Goal: Book appointment/travel/reservation

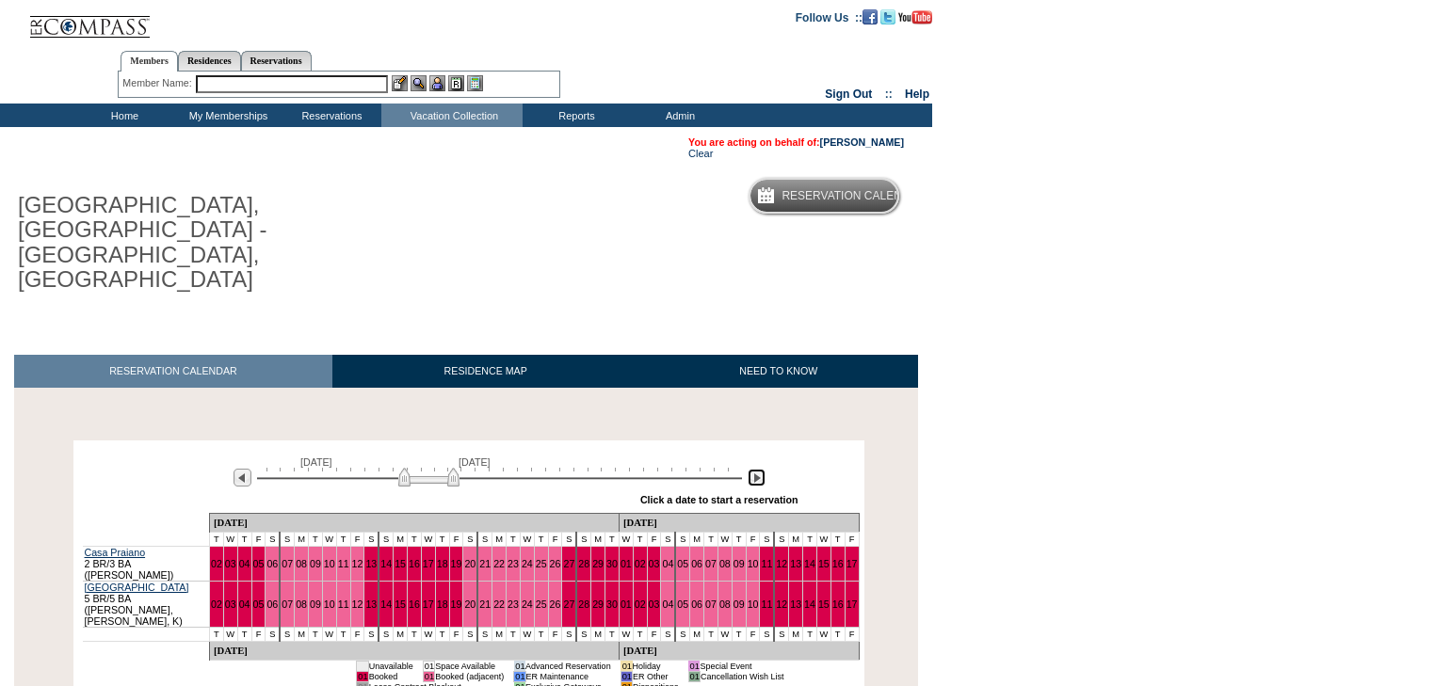
click at [757, 469] on img at bounding box center [757, 478] width 18 height 18
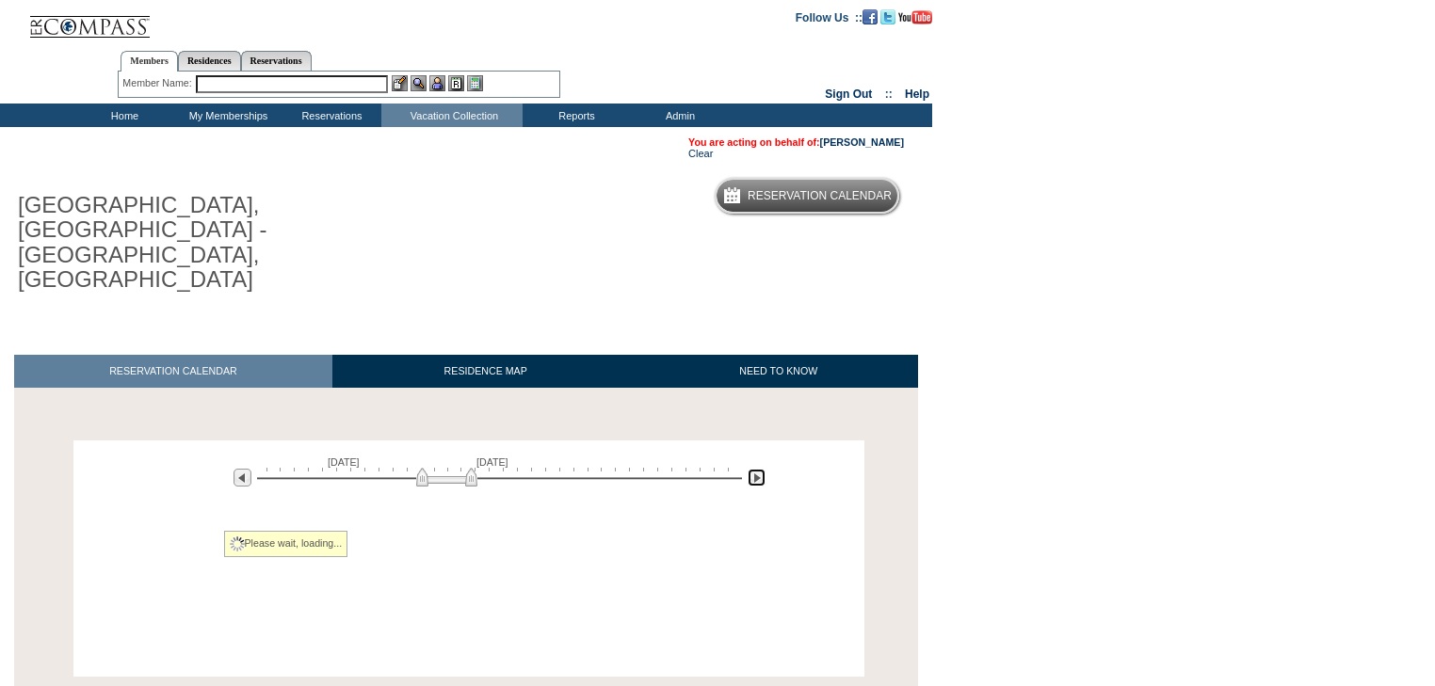
click at [757, 469] on img at bounding box center [757, 478] width 18 height 18
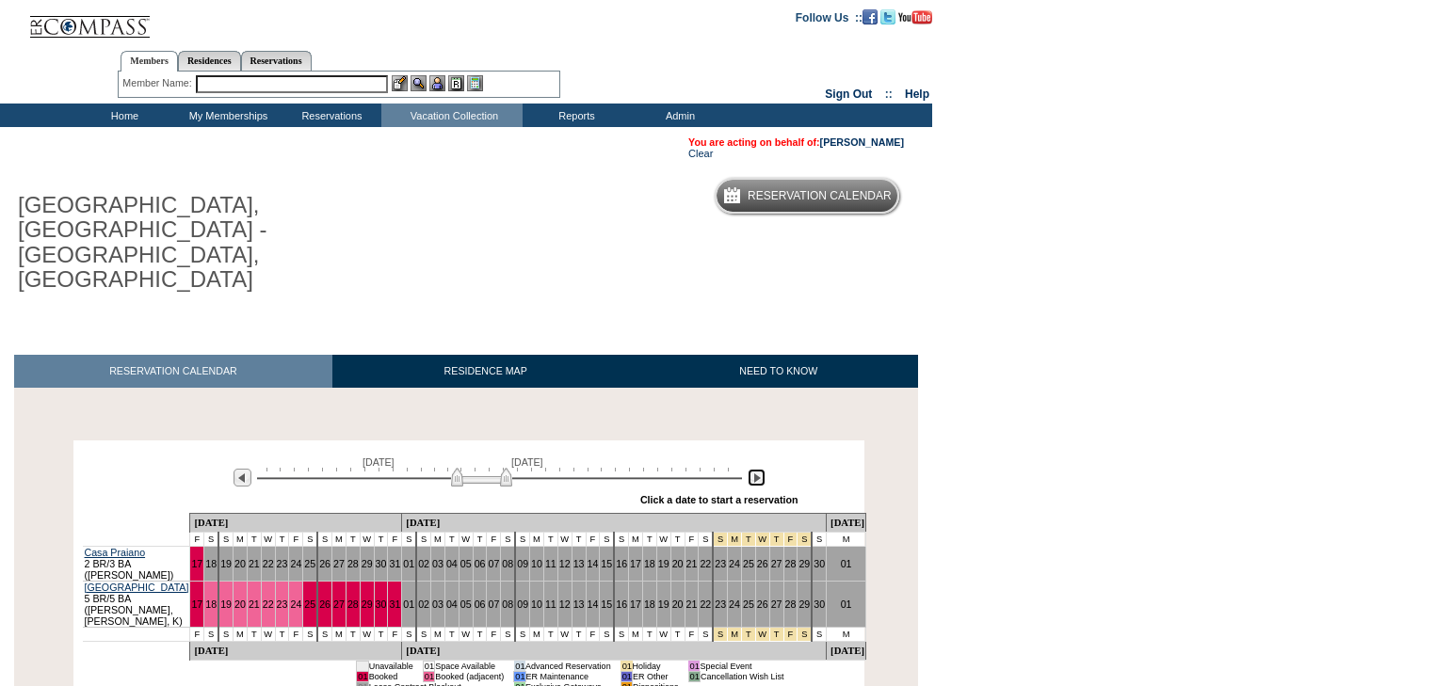
click at [757, 469] on img at bounding box center [757, 478] width 18 height 18
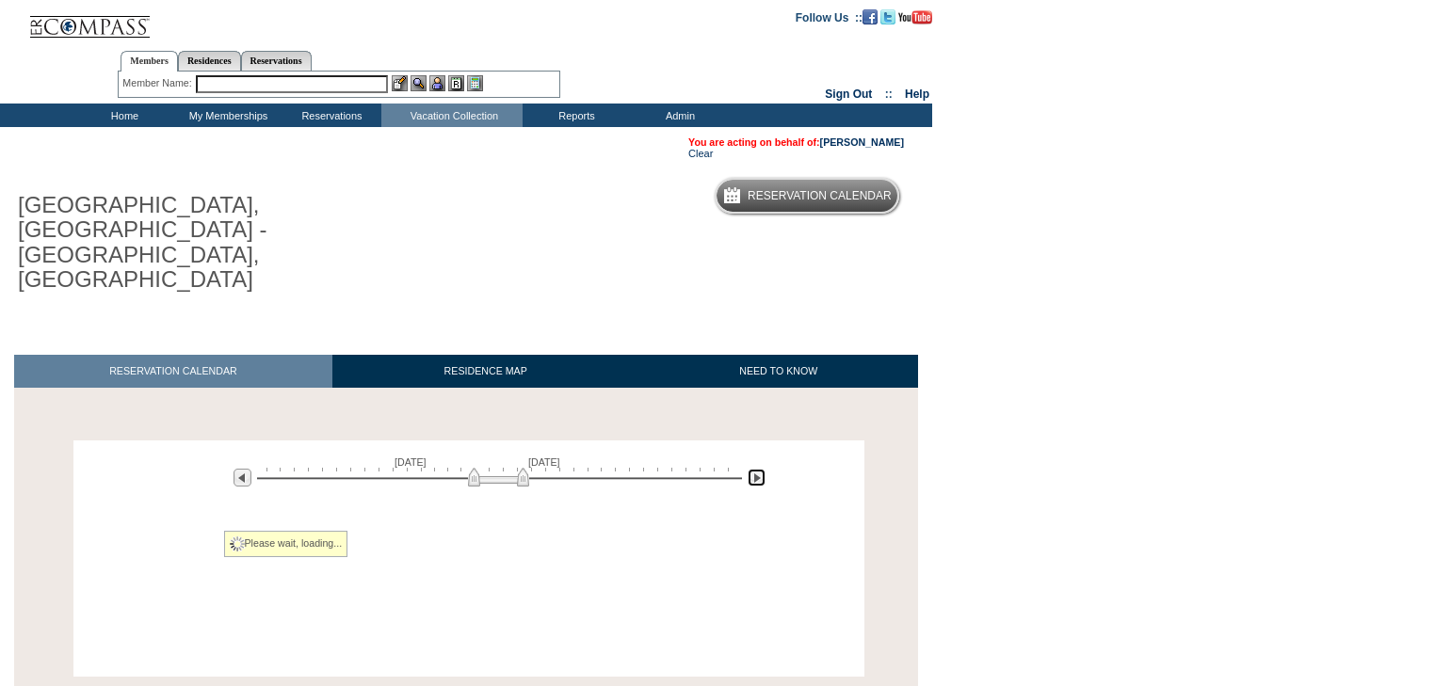
click at [757, 469] on img at bounding box center [757, 478] width 18 height 18
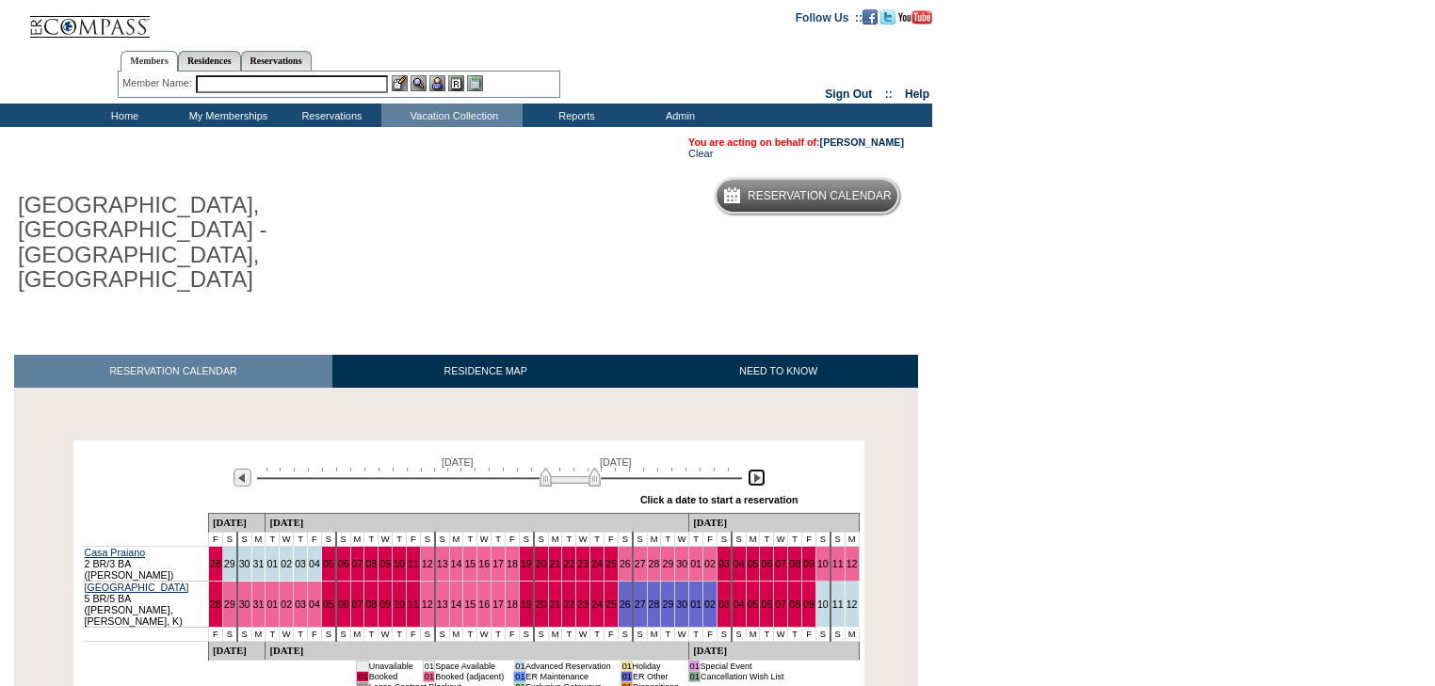
drag, startPoint x: 553, startPoint y: 433, endPoint x: 565, endPoint y: 435, distance: 12.4
click at [565, 468] on img at bounding box center [569, 477] width 61 height 19
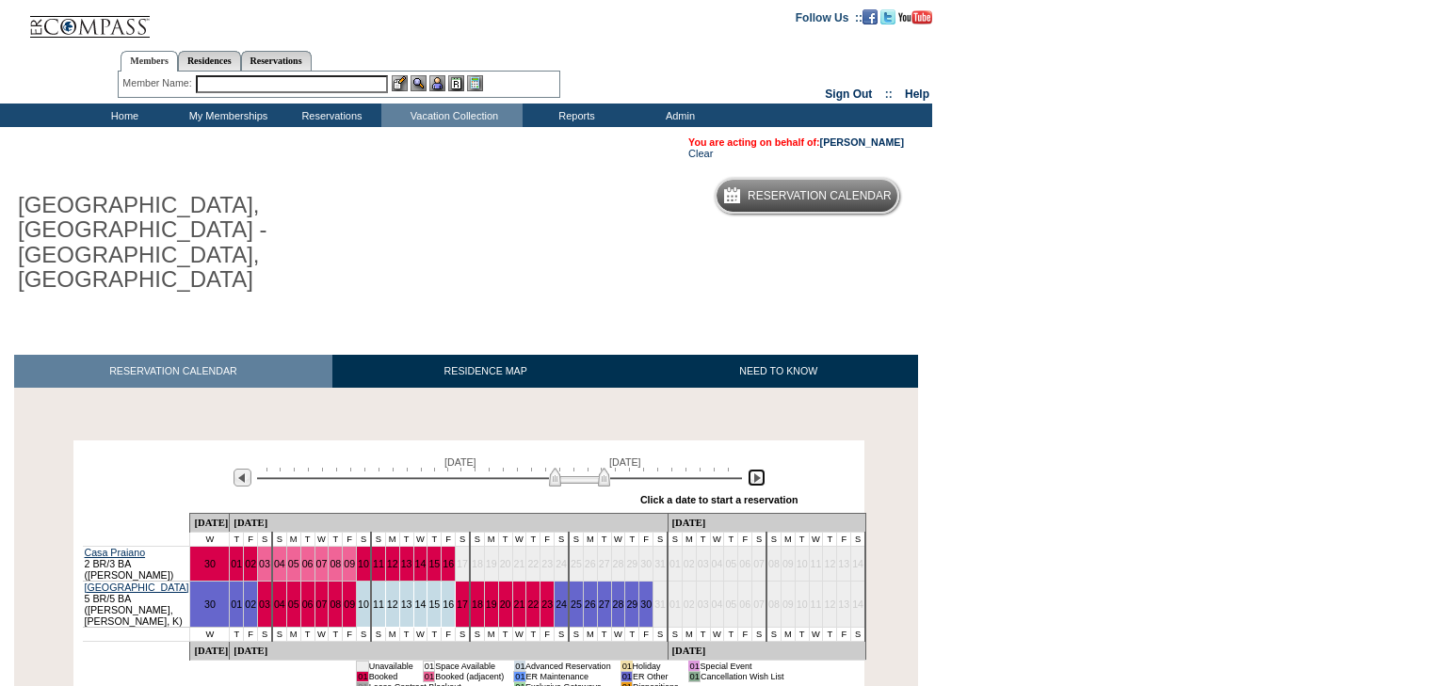
drag, startPoint x: 565, startPoint y: 435, endPoint x: 546, endPoint y: 433, distance: 18.9
click at [549, 468] on img at bounding box center [579, 477] width 61 height 19
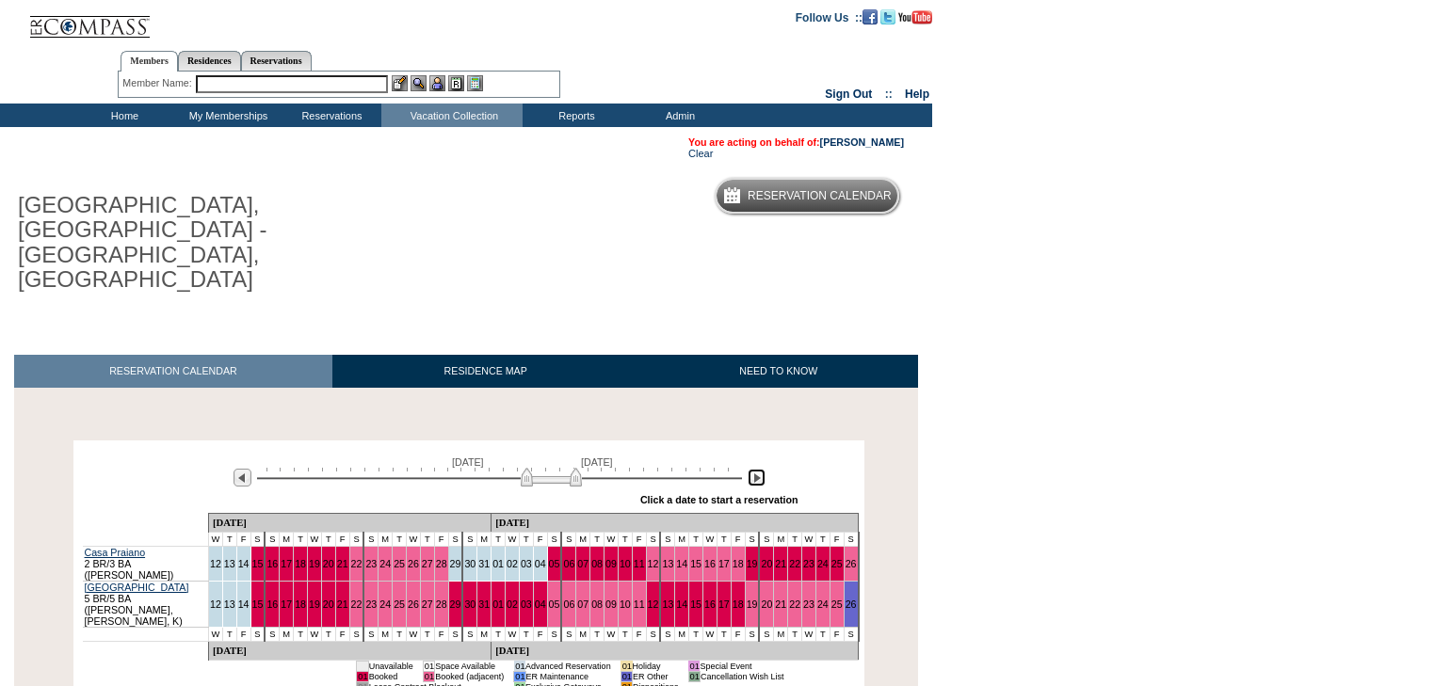
drag, startPoint x: 546, startPoint y: 433, endPoint x: 531, endPoint y: 435, distance: 15.2
click at [531, 468] on img at bounding box center [551, 477] width 61 height 19
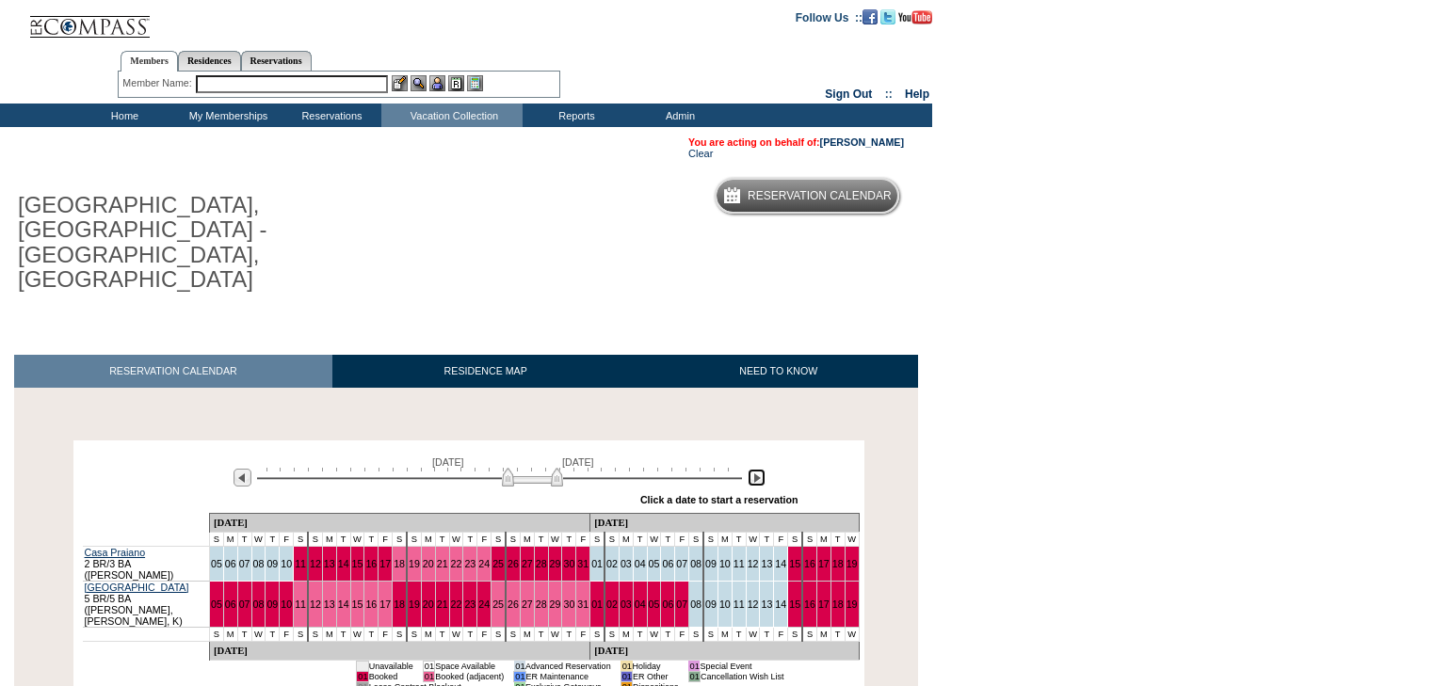
drag, startPoint x: 546, startPoint y: 440, endPoint x: 528, endPoint y: 437, distance: 18.1
click at [528, 468] on img at bounding box center [532, 477] width 61 height 19
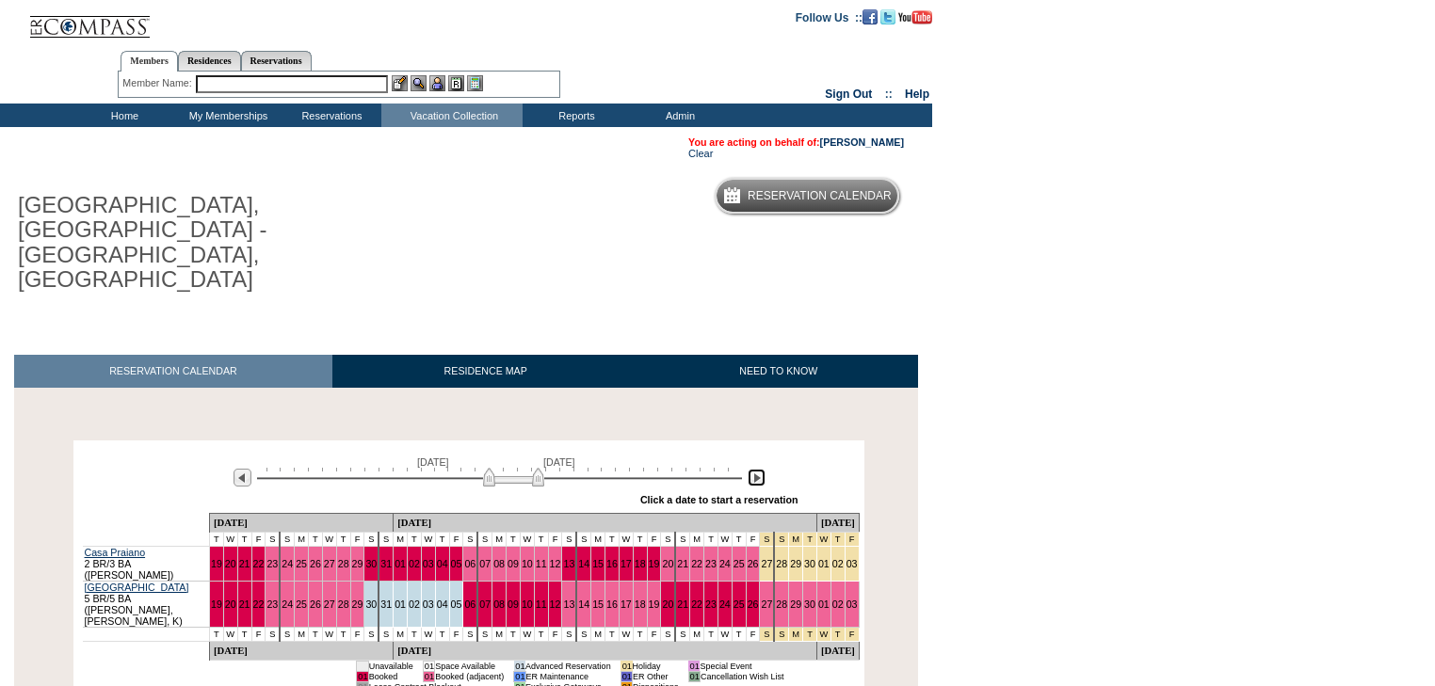
drag, startPoint x: 518, startPoint y: 426, endPoint x: 502, endPoint y: 429, distance: 16.3
click at [502, 468] on img at bounding box center [513, 477] width 61 height 19
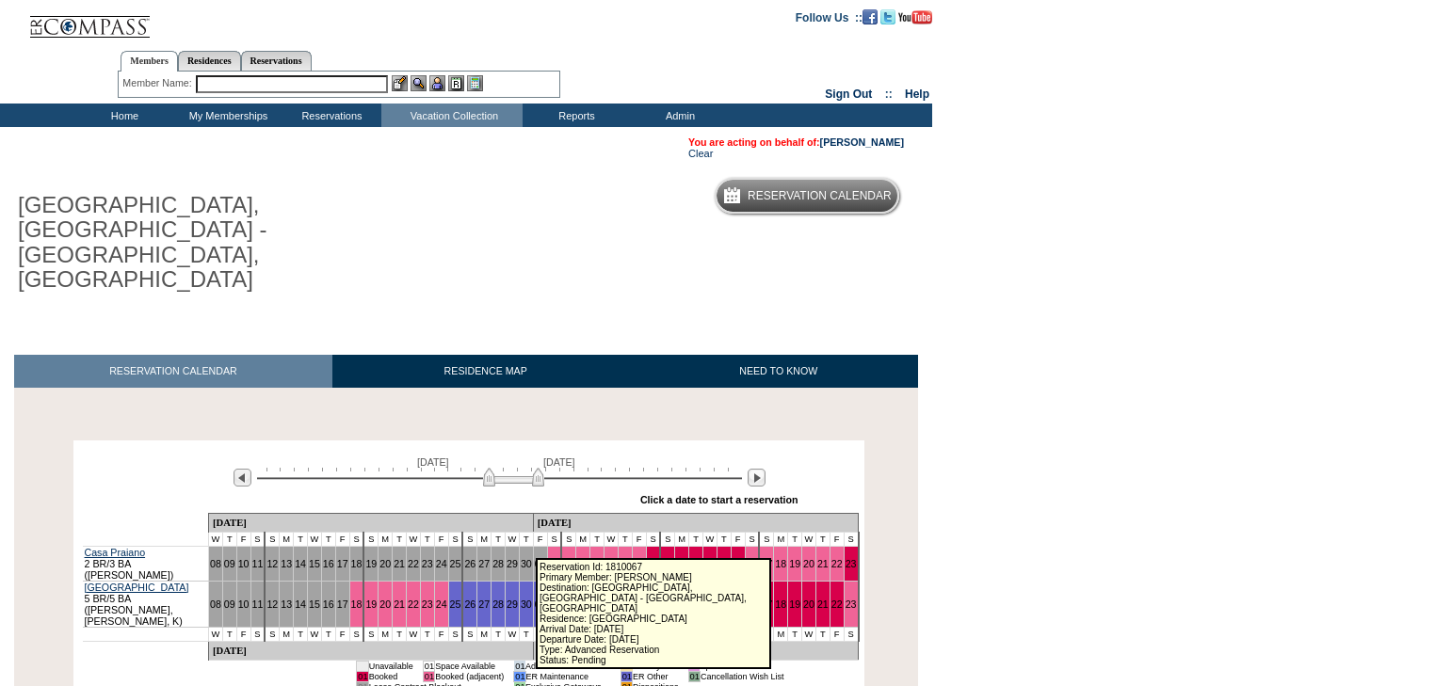
click at [563, 599] on link "03" at bounding box center [568, 604] width 11 height 11
